Goal: Share content: Share content

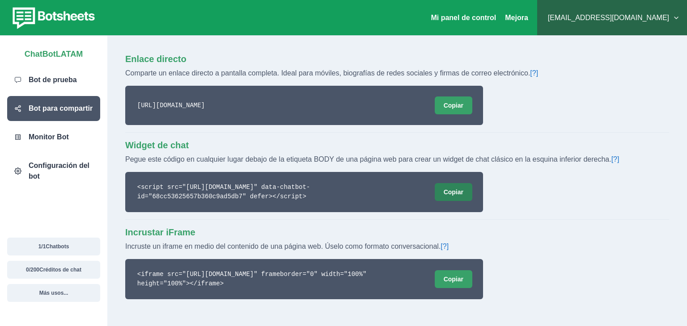
click at [445, 189] on font "Copiar" at bounding box center [454, 192] width 20 height 7
click at [449, 192] on font "Copiar" at bounding box center [454, 192] width 20 height 7
click at [448, 192] on font "Copiar" at bounding box center [454, 192] width 20 height 7
drag, startPoint x: 298, startPoint y: 199, endPoint x: 114, endPoint y: 175, distance: 185.3
click at [114, 175] on div "Enlace directo Comparte un enlace directo a pantalla completa. Ideal para móvil…" at bounding box center [396, 181] width 579 height 291
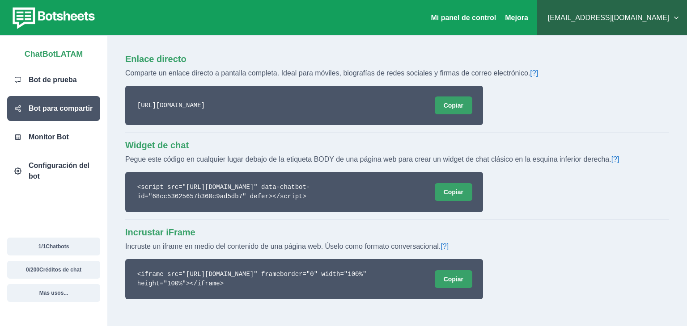
copy code "<script src="https://chat.botsheets.com/chat.js" data-chatbot-id="68cc53625657b…"
click at [444, 190] on button "Copiar" at bounding box center [454, 192] width 38 height 18
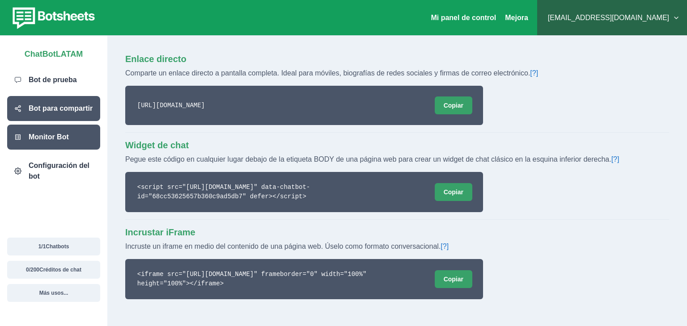
click at [52, 142] on p "Monitor Bot" at bounding box center [49, 137] width 40 height 11
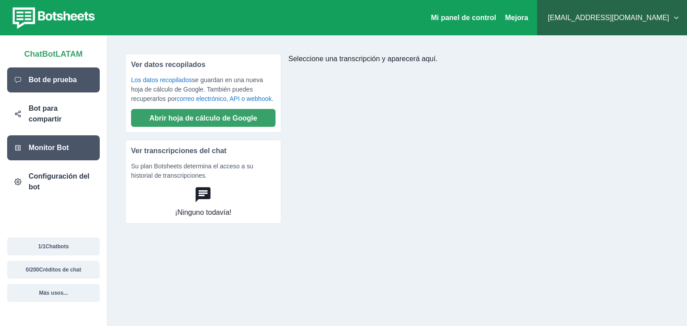
click at [43, 76] on font "Bot de prueba" at bounding box center [53, 80] width 48 height 8
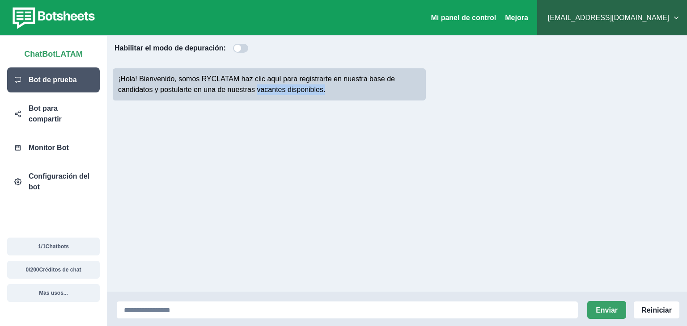
drag, startPoint x: 324, startPoint y: 92, endPoint x: 257, endPoint y: 86, distance: 67.3
click at [257, 86] on p "¡Hola! Bienvenido, somos RYCLATAM haz clic aquí para registrarte en nuestra bas…" at bounding box center [269, 84] width 302 height 21
click at [341, 99] on div "¡Hola! Bienvenido, somos RYCLATAM haz clic aquí para registrarte en nuestra bas…" at bounding box center [269, 84] width 313 height 32
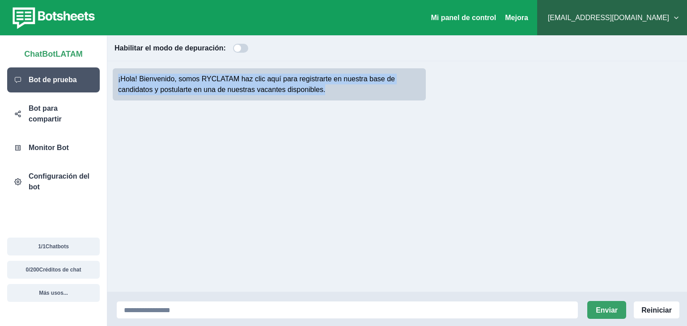
drag, startPoint x: 321, startPoint y: 92, endPoint x: 114, endPoint y: 76, distance: 207.6
click at [114, 76] on div "¡Hola! Bienvenido, somos RYCLATAM haz clic aquí para registrarte en nuestra bas…" at bounding box center [269, 84] width 313 height 32
copy font "¡Hola! Bienvenido, somos RYCLATAM haz clic aquí para registrarte en nuestra bas…"
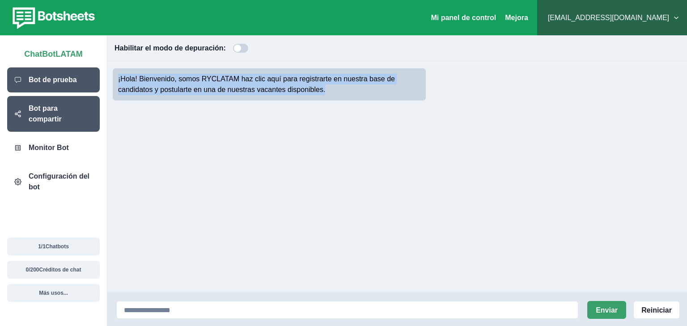
click at [62, 111] on font "Bot para compartir" at bounding box center [45, 114] width 33 height 18
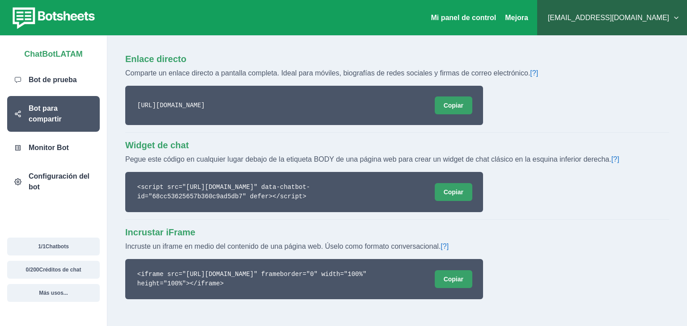
drag, startPoint x: 342, startPoint y: 101, endPoint x: 124, endPoint y: 98, distance: 217.7
click at [124, 98] on div "Enlace directo Comparte un enlace directo a pantalla completa. Ideal para móvil…" at bounding box center [396, 181] width 579 height 291
copy code "https://chat.botsheets.com/chat/68cc53625657b360c9ad5db7"
